Goal: Participate in discussion: Engage in conversation with other users on a specific topic

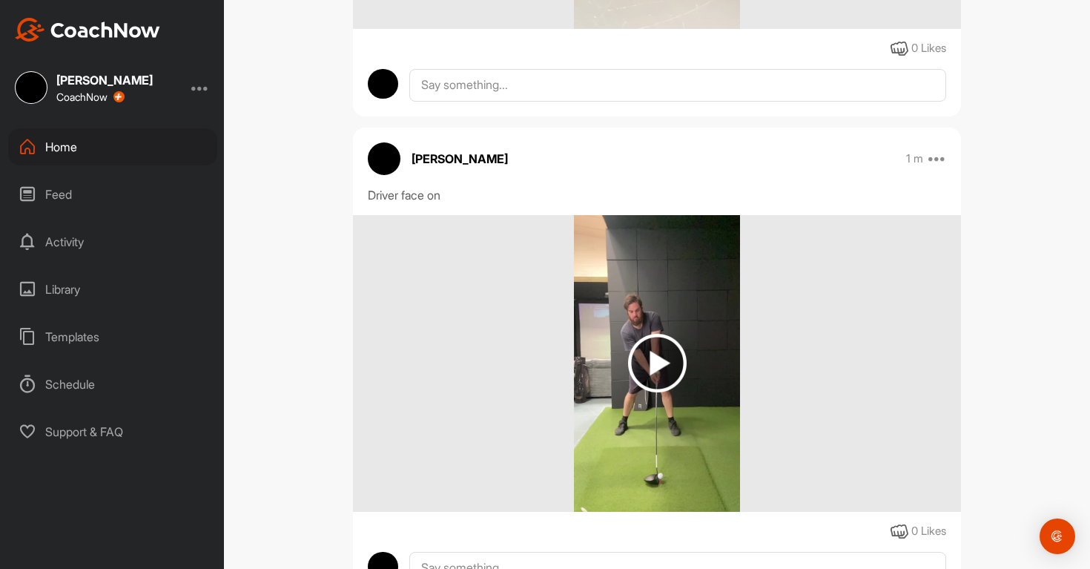
scroll to position [653, 0]
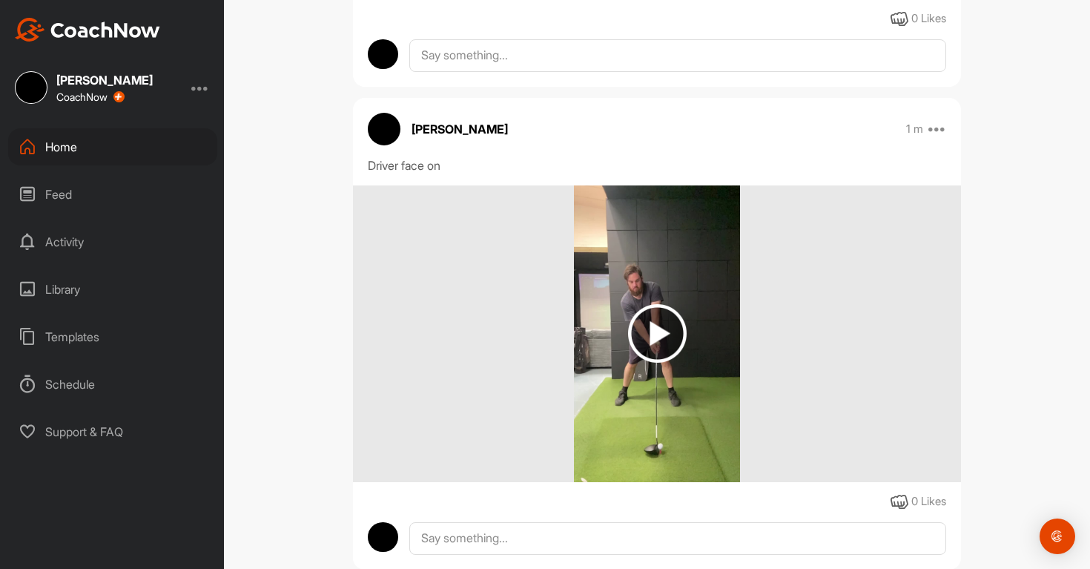
click at [666, 355] on img at bounding box center [657, 333] width 59 height 59
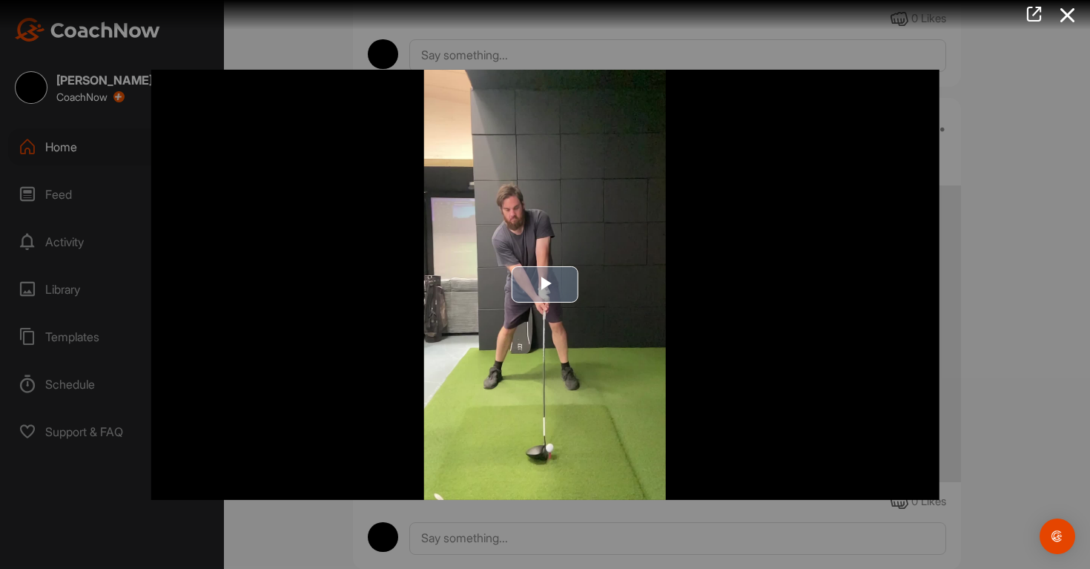
click at [545, 285] on span "Video Player" at bounding box center [545, 285] width 0 height 0
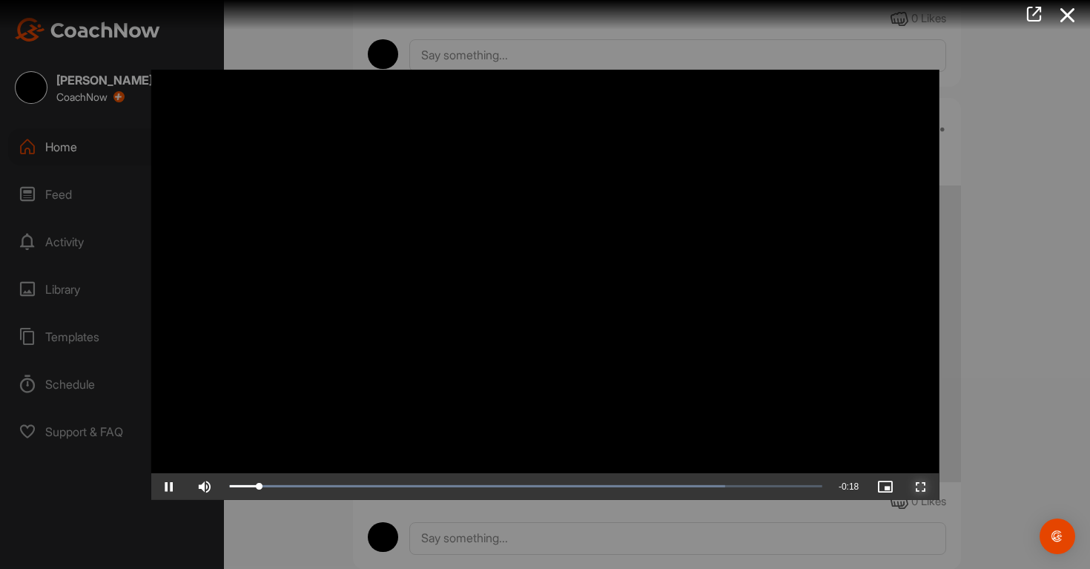
click at [924, 486] on span "Video Player" at bounding box center [921, 486] width 36 height 0
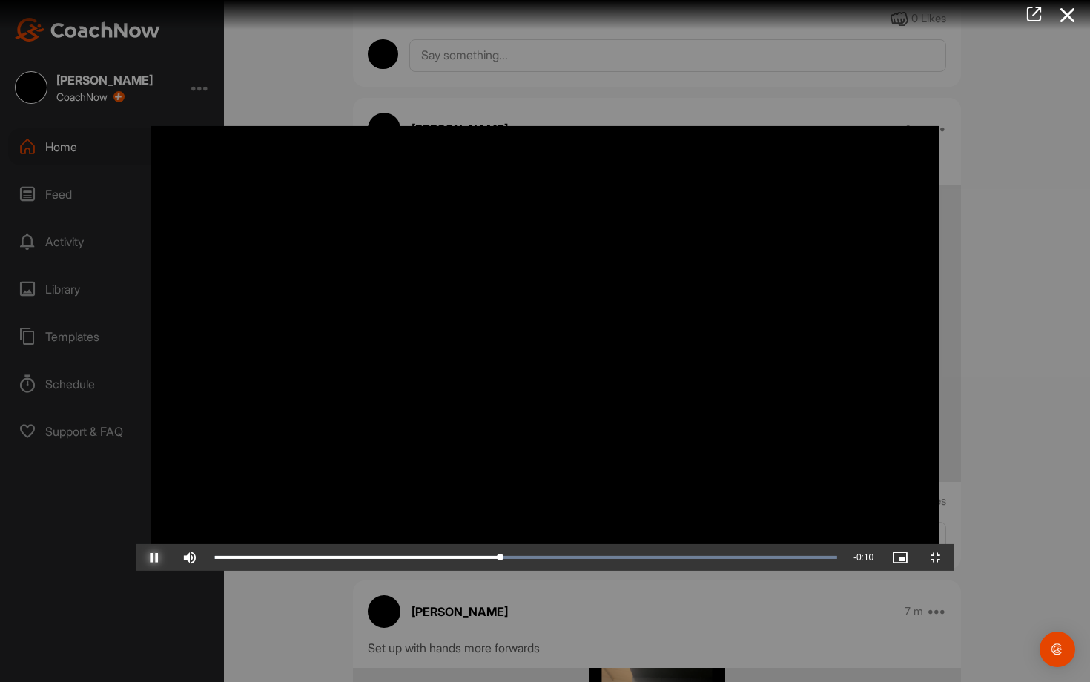
click at [136, 558] on span "Video Player" at bounding box center [154, 558] width 36 height 0
click at [507, 560] on div "0:08" at bounding box center [364, 557] width 299 height 4
click at [208, 568] on div "Loaded : 100.00% 0:01 0:08" at bounding box center [526, 557] width 637 height 27
click at [136, 558] on span "Video Player" at bounding box center [154, 558] width 36 height 0
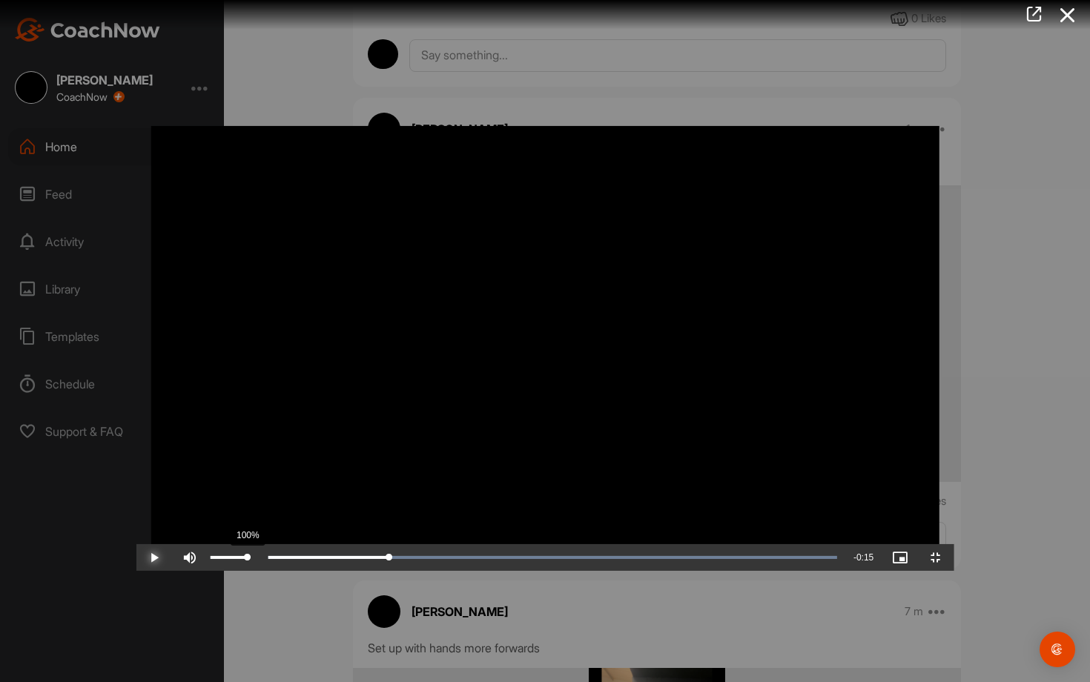
click at [211, 559] on div "Volume Level" at bounding box center [229, 557] width 36 height 3
click at [136, 558] on span "Video Player" at bounding box center [154, 558] width 36 height 0
click at [207, 568] on div "53%" at bounding box center [229, 557] width 44 height 27
click at [136, 558] on span "Video Player" at bounding box center [154, 558] width 36 height 0
drag, startPoint x: 519, startPoint y: 669, endPoint x: 544, endPoint y: 664, distance: 25.0
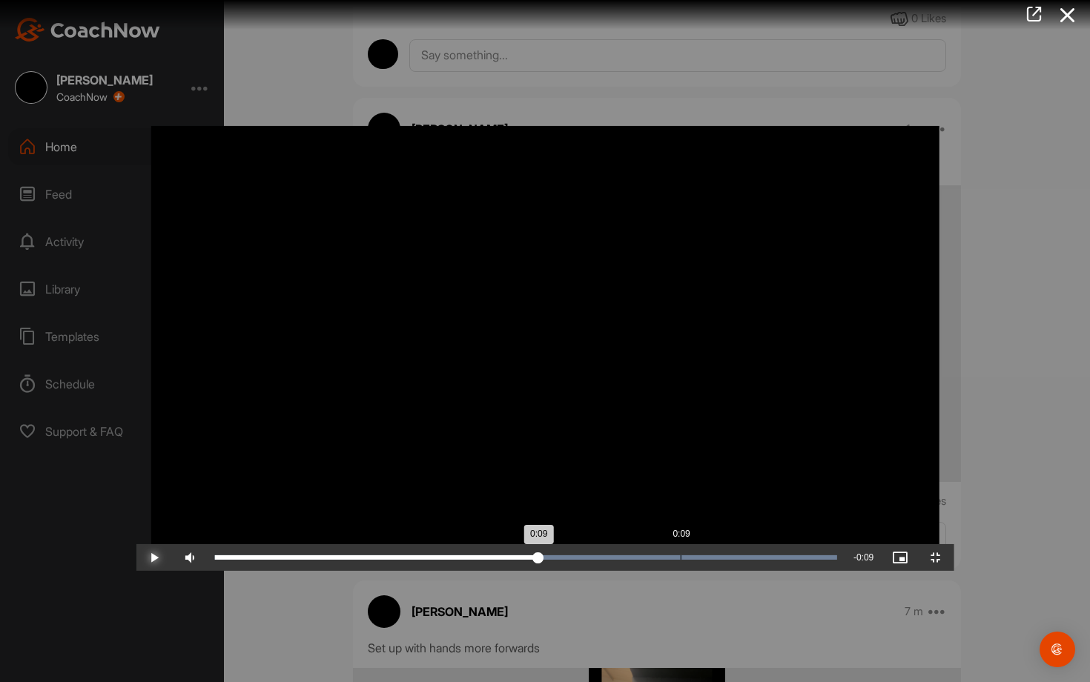
click at [539, 560] on div "0:09" at bounding box center [377, 557] width 324 height 4
drag, startPoint x: 547, startPoint y: 667, endPoint x: 712, endPoint y: 676, distance: 164.9
click at [712, 568] on div "Loaded : 100.00% 0:12 0:12" at bounding box center [526, 557] width 637 height 27
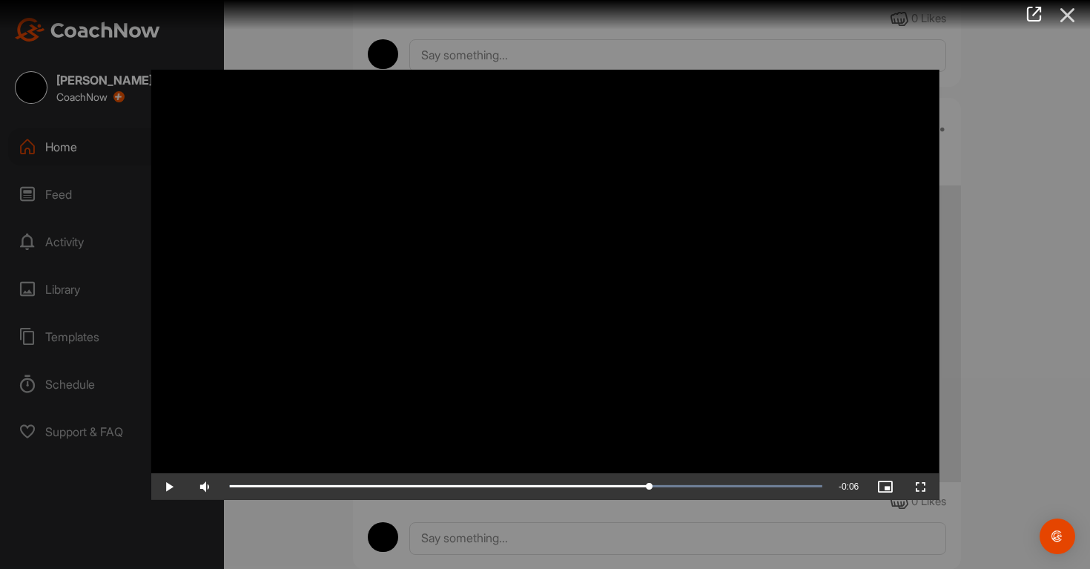
click at [1068, 18] on icon at bounding box center [1068, 14] width 34 height 27
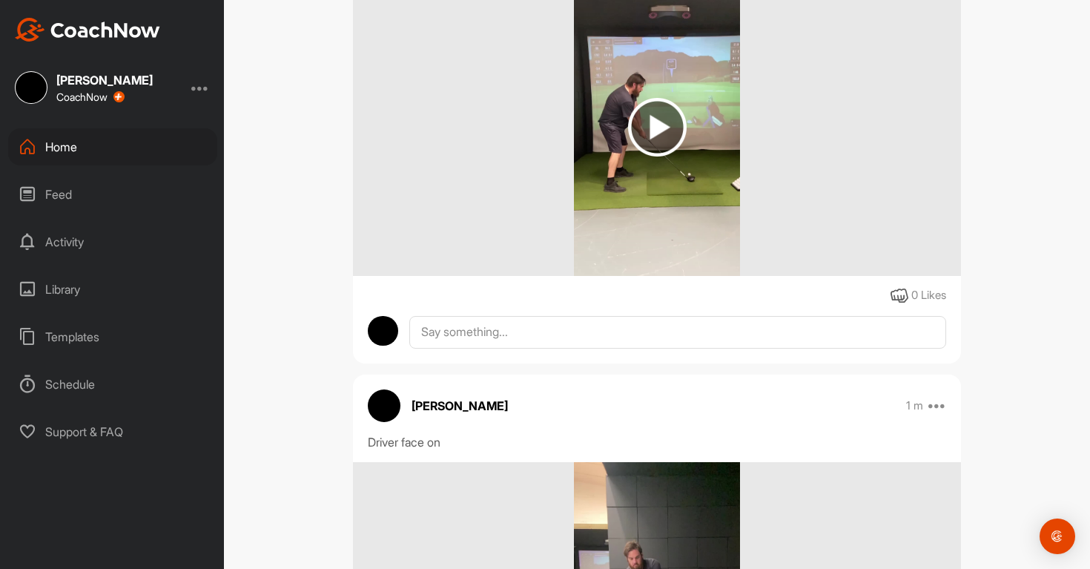
scroll to position [367, 0]
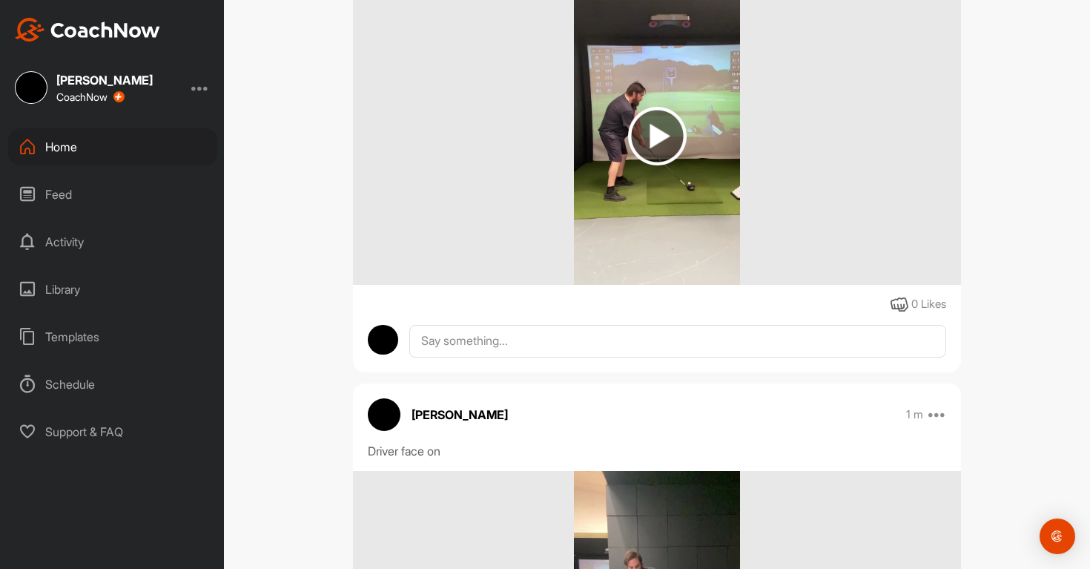
click at [672, 144] on img at bounding box center [657, 136] width 59 height 59
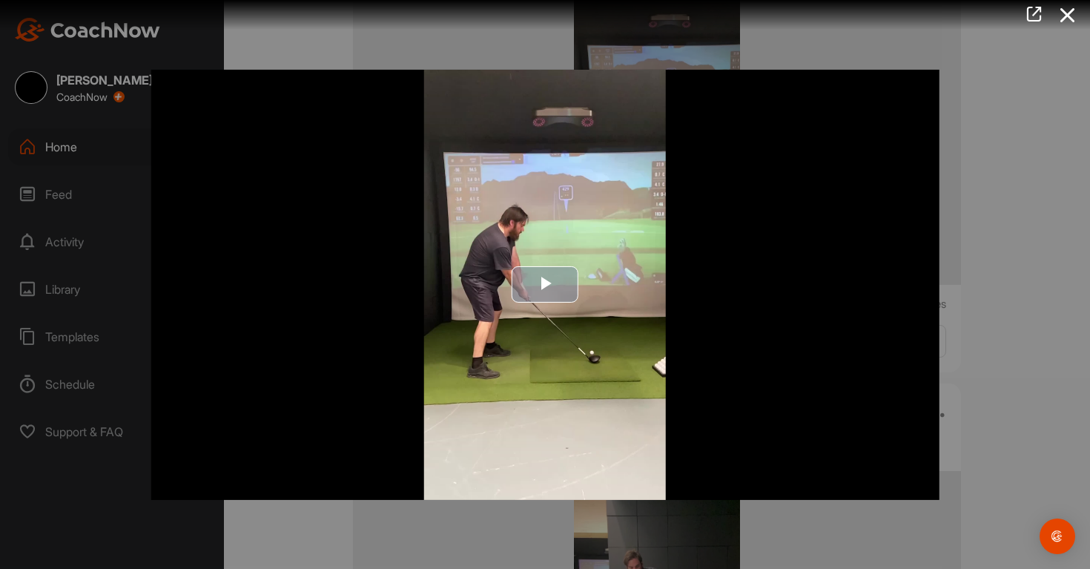
click at [545, 285] on span "Video Player" at bounding box center [545, 285] width 0 height 0
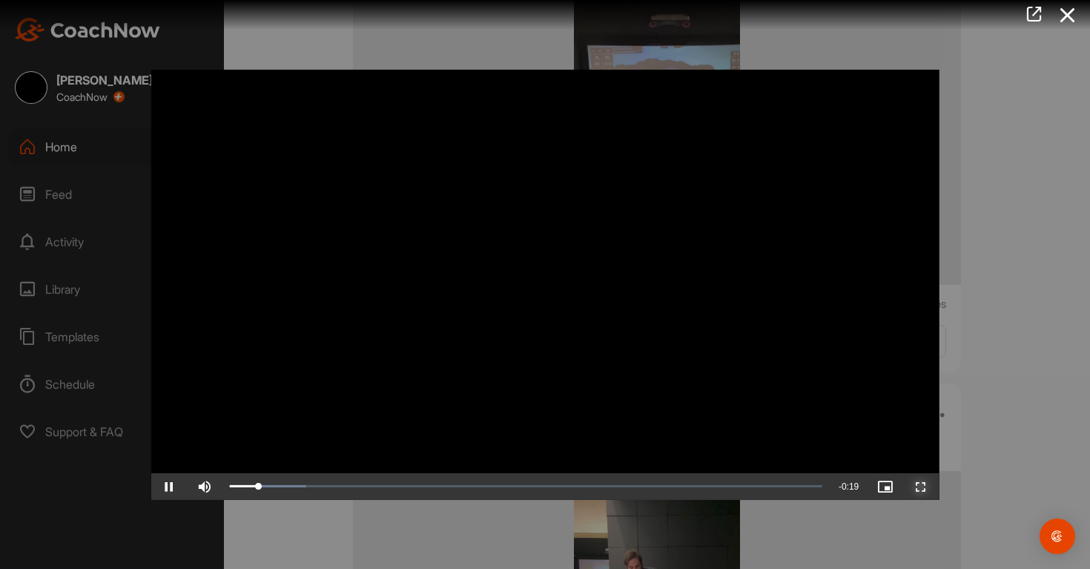
click at [923, 486] on span "Video Player" at bounding box center [921, 486] width 36 height 0
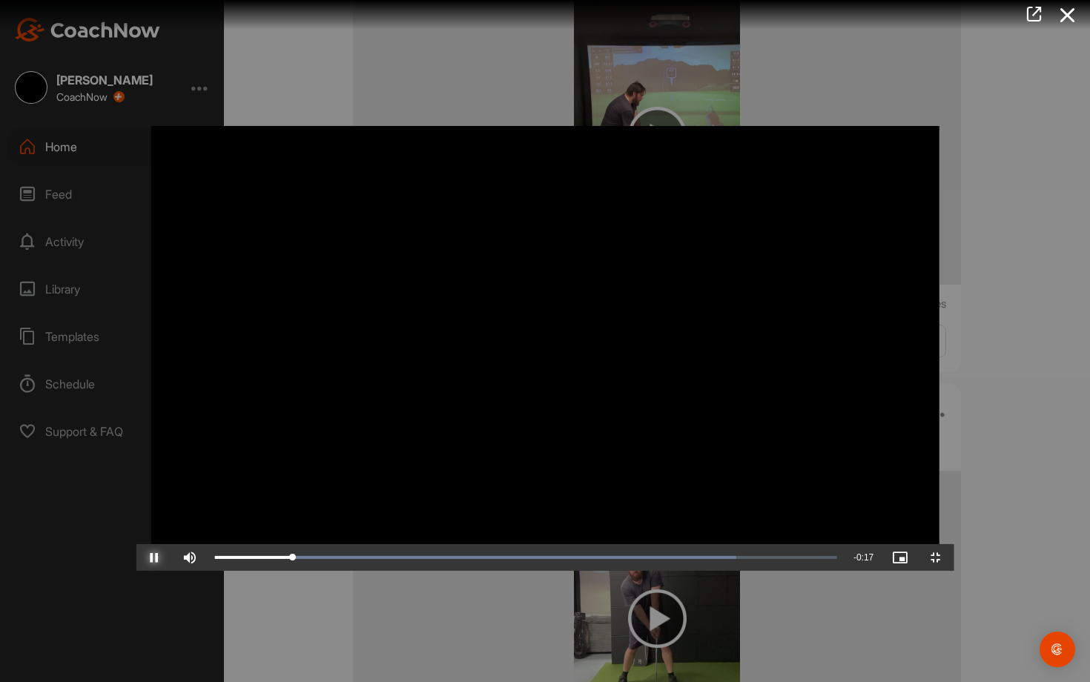
click at [136, 558] on span "Video Player" at bounding box center [154, 558] width 36 height 0
click at [215, 560] on div "0:02" at bounding box center [255, 557] width 81 height 4
click at [136, 558] on span "Video Player" at bounding box center [154, 558] width 36 height 0
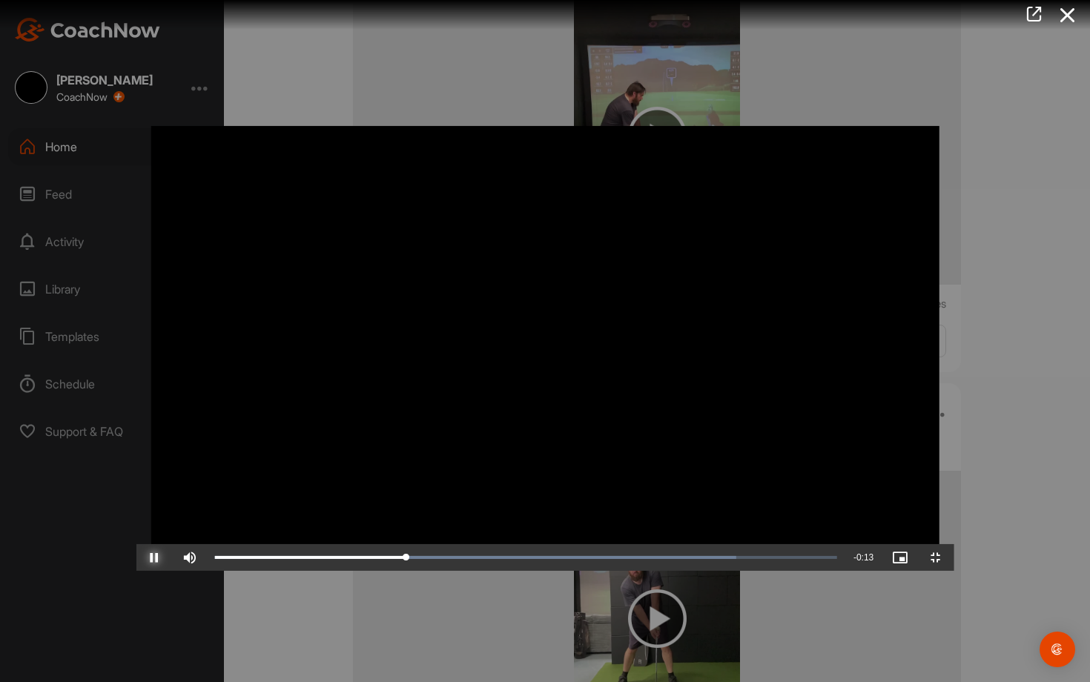
click at [136, 558] on span "Video Player" at bounding box center [154, 558] width 36 height 0
drag, startPoint x: 370, startPoint y: 667, endPoint x: 345, endPoint y: 664, distance: 25.3
click at [345, 560] on div "0:05" at bounding box center [307, 557] width 185 height 4
drag, startPoint x: 347, startPoint y: 669, endPoint x: 372, endPoint y: 667, distance: 25.3
click at [372, 560] on div "0:06" at bounding box center [317, 557] width 205 height 4
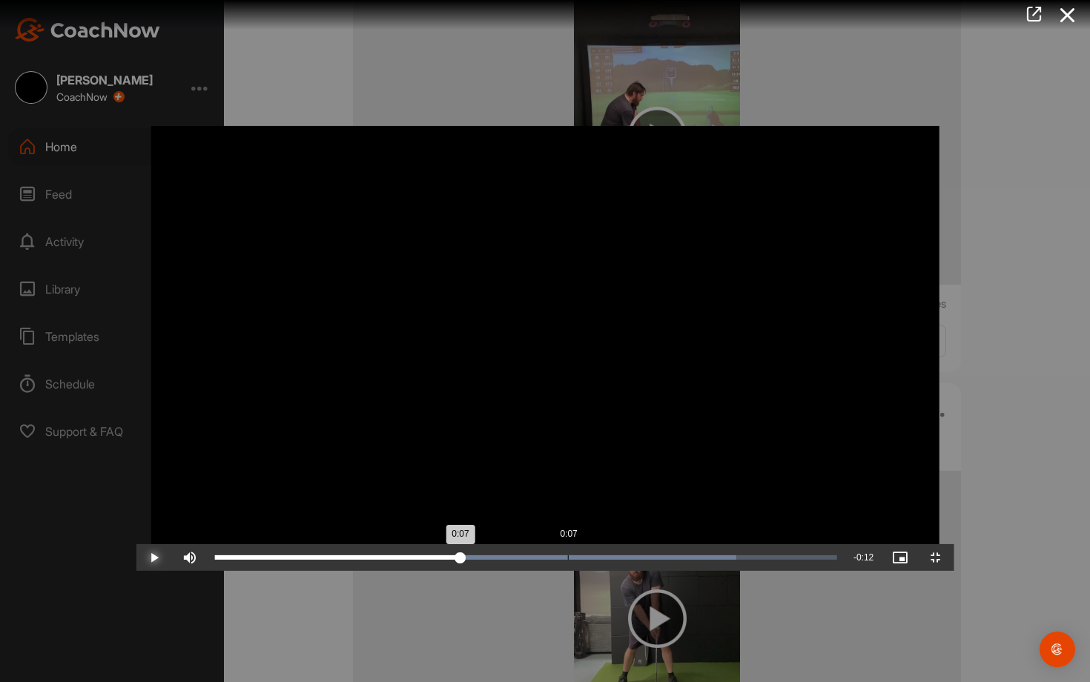
drag, startPoint x: 372, startPoint y: 667, endPoint x: 432, endPoint y: 664, distance: 59.4
click at [432, 560] on div "0:07" at bounding box center [337, 557] width 245 height 4
click at [435, 560] on div "0:07" at bounding box center [339, 557] width 248 height 4
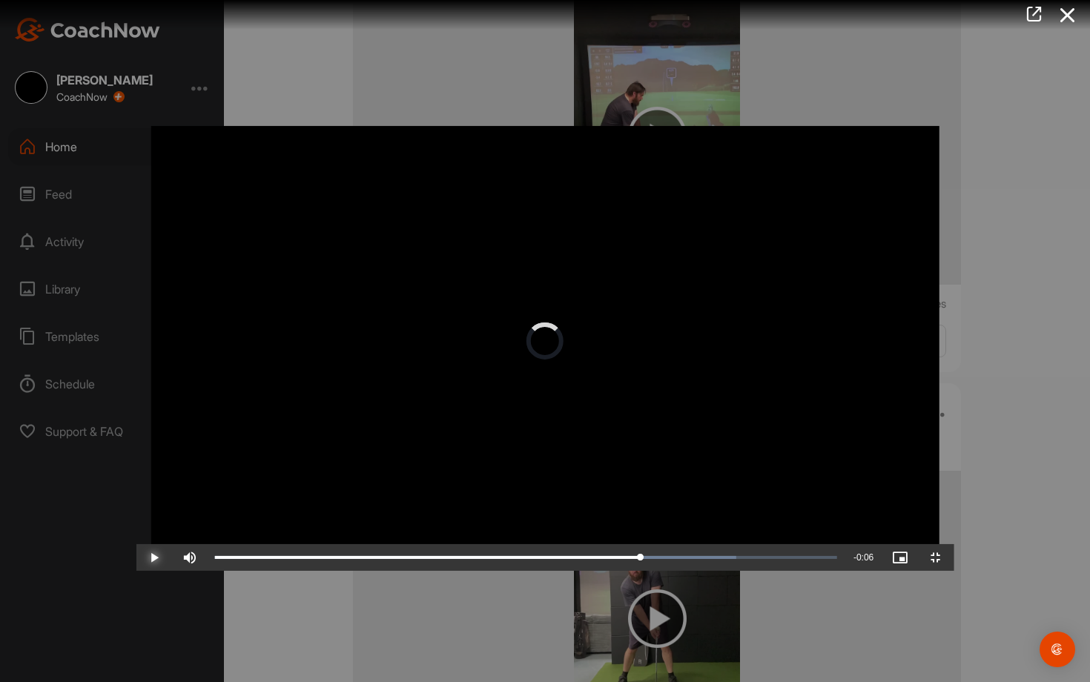
drag, startPoint x: 435, startPoint y: 665, endPoint x: 695, endPoint y: 613, distance: 264.7
click at [695, 568] on div "Video Player is loading. Play Video Play Skip Backward Skip Forward Mute Curren…" at bounding box center [545, 341] width 818 height 460
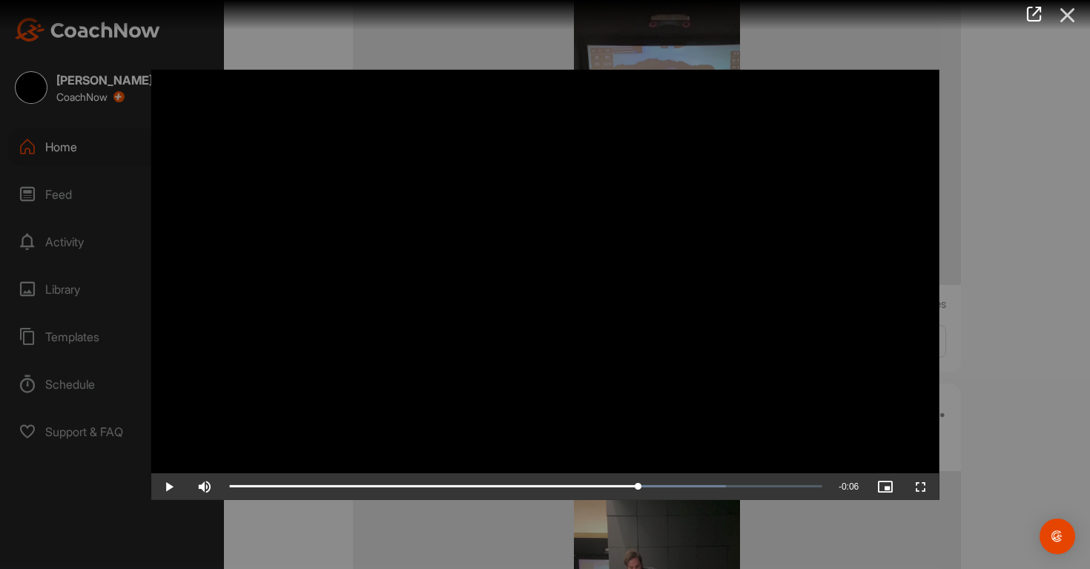
click at [1071, 19] on icon at bounding box center [1068, 14] width 34 height 27
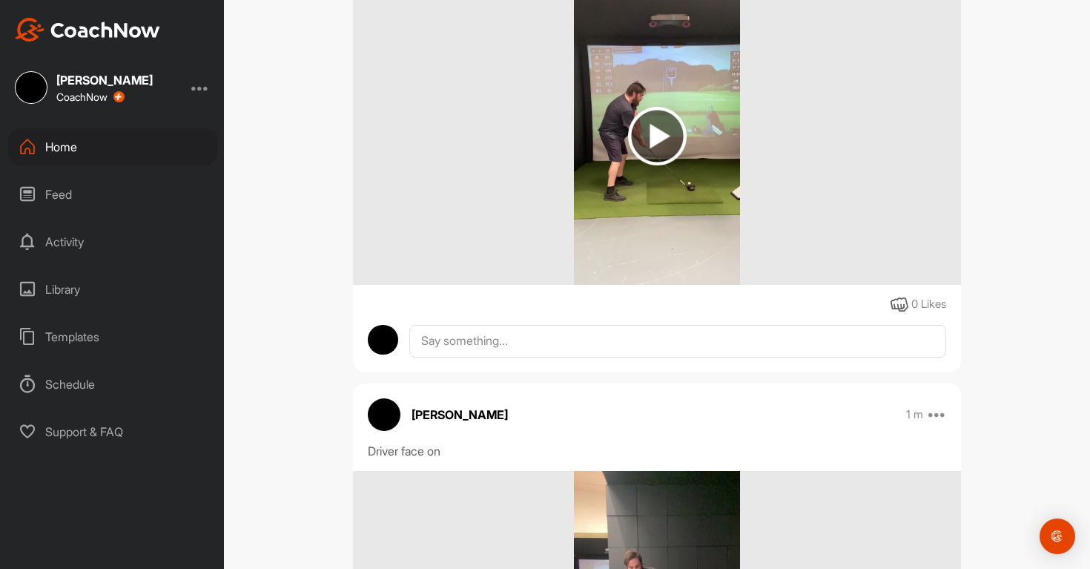
scroll to position [0, 0]
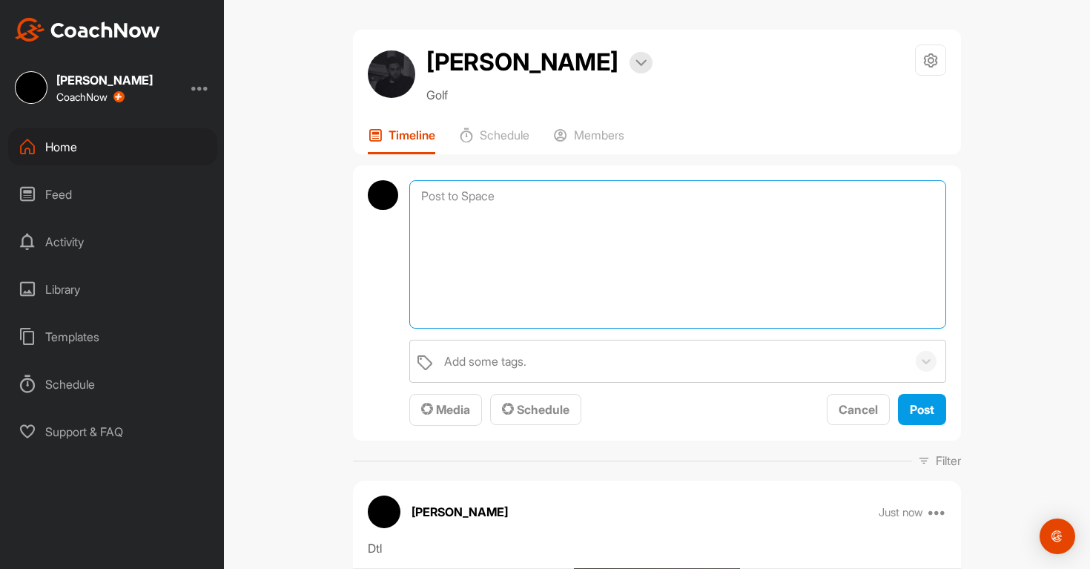
click at [473, 194] on textarea at bounding box center [677, 254] width 537 height 148
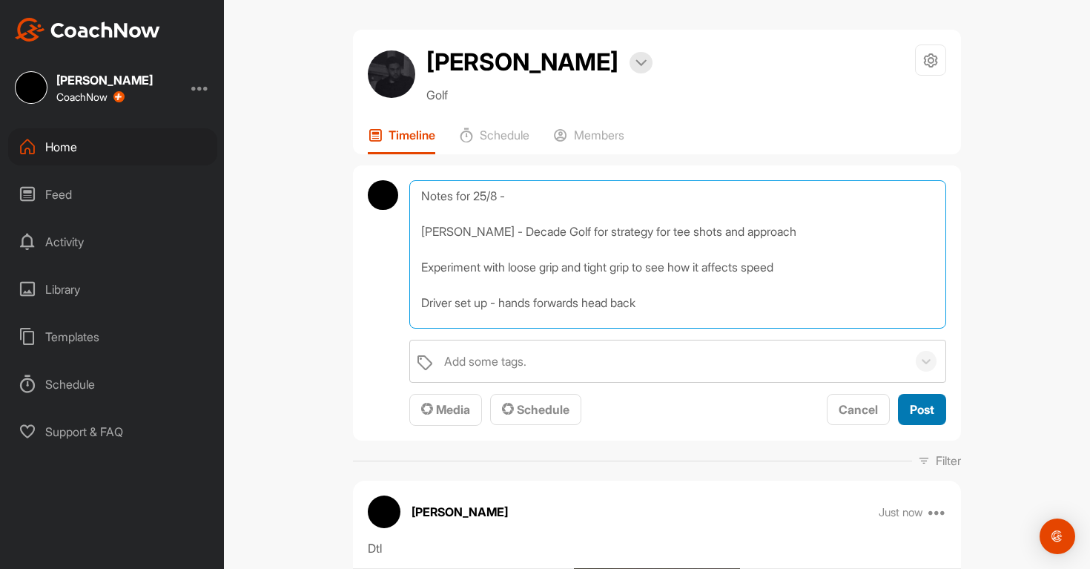
type textarea "Notes for 25/8 - [PERSON_NAME] - Decade Golf for strategy for tee shots and app…"
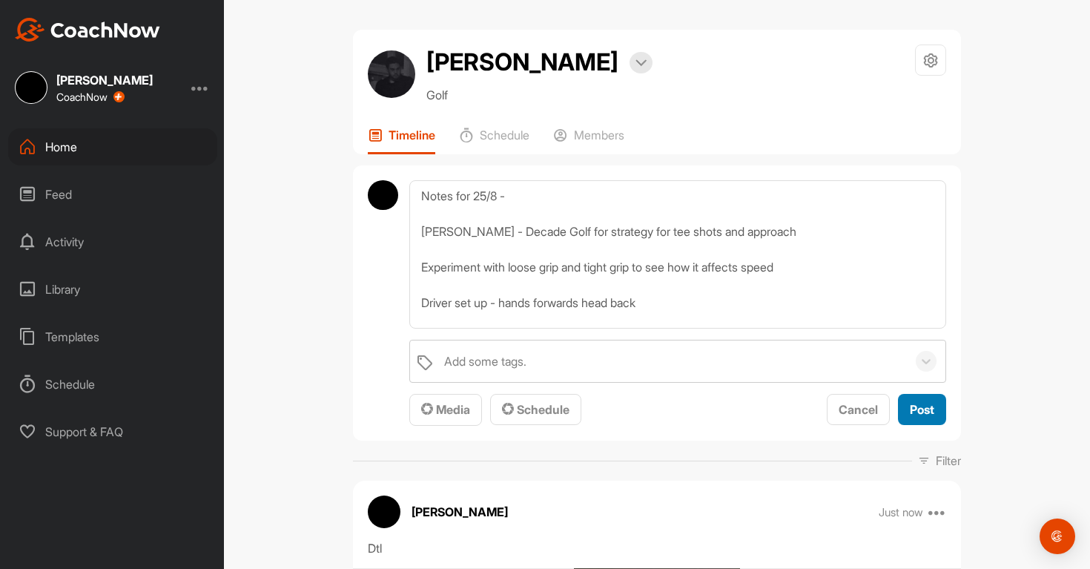
click at [913, 402] on span "Post" at bounding box center [922, 409] width 24 height 15
